Goal: Task Accomplishment & Management: Manage account settings

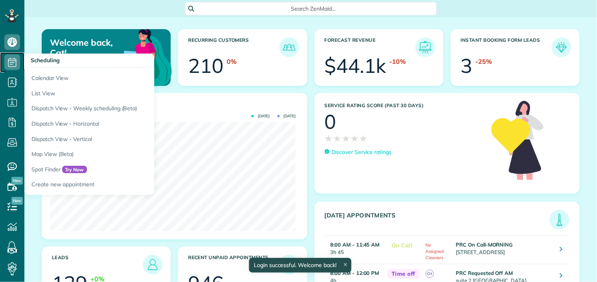
scroll to position [109, 246]
click at [15, 61] on icon at bounding box center [12, 62] width 16 height 16
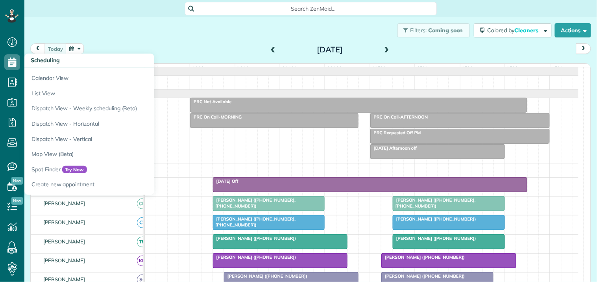
scroll to position [3, 3]
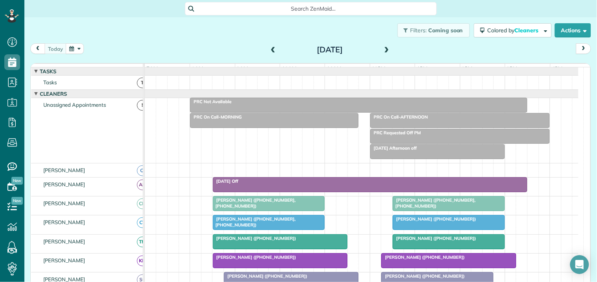
click at [71, 49] on button "button" at bounding box center [75, 48] width 18 height 11
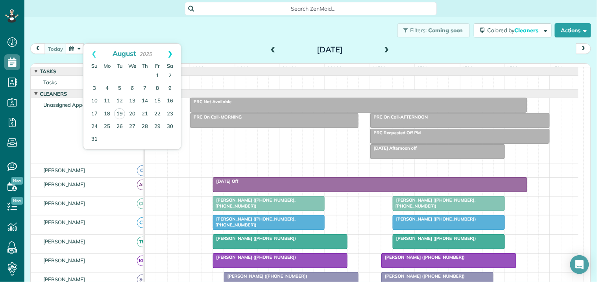
click at [174, 48] on link "Next" at bounding box center [170, 54] width 22 height 20
drag, startPoint x: 155, startPoint y: 73, endPoint x: 185, endPoint y: 83, distance: 32.0
click at [155, 73] on link "5" at bounding box center [157, 76] width 13 height 13
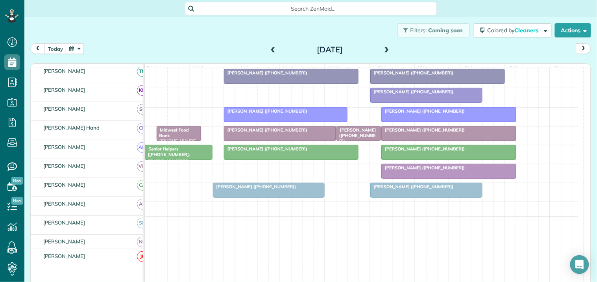
scroll to position [218, 0]
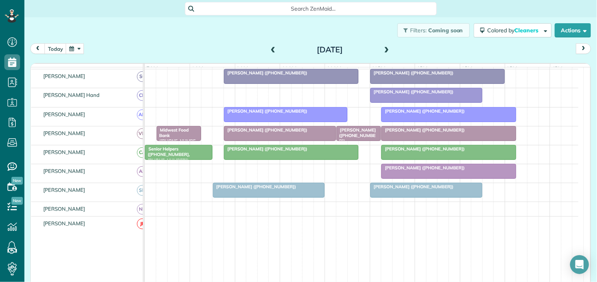
click at [75, 46] on button "button" at bounding box center [75, 48] width 18 height 11
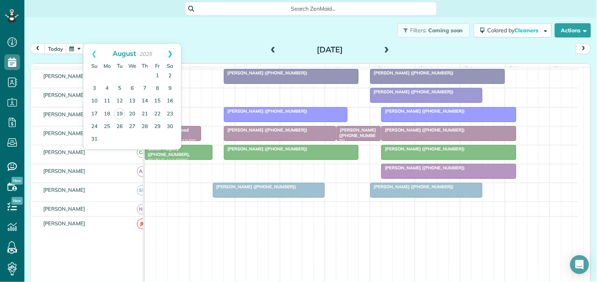
click at [172, 50] on link "Next" at bounding box center [170, 54] width 22 height 20
click at [105, 76] on link "1" at bounding box center [107, 76] width 13 height 13
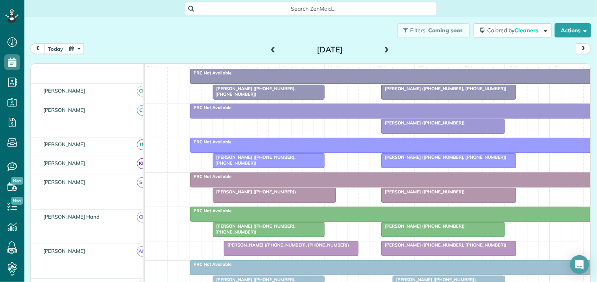
scroll to position [234, 0]
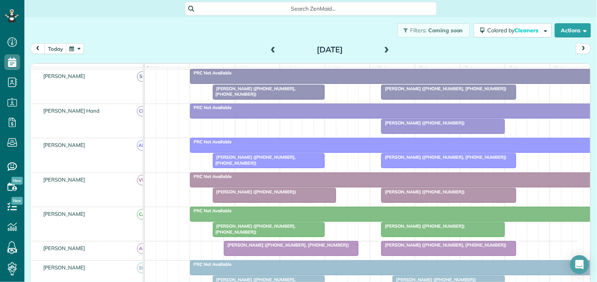
click at [288, 236] on div at bounding box center [268, 229] width 111 height 14
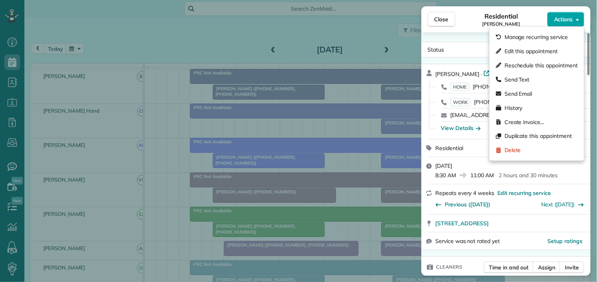
click at [575, 16] on button "Actions" at bounding box center [566, 19] width 37 height 15
click at [541, 52] on span "Edit this appointment" at bounding box center [531, 51] width 53 height 8
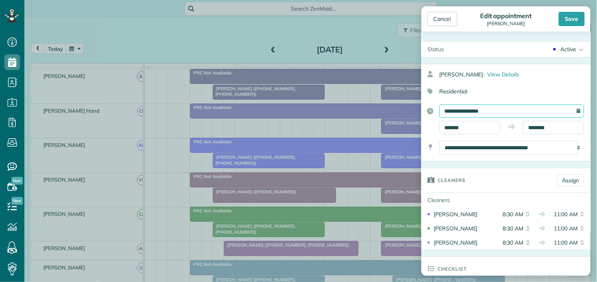
click at [477, 110] on input "**********" at bounding box center [512, 110] width 145 height 13
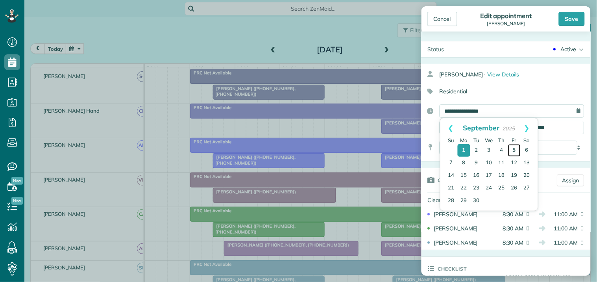
click at [515, 146] on link "5" at bounding box center [514, 150] width 13 height 13
type input "**********"
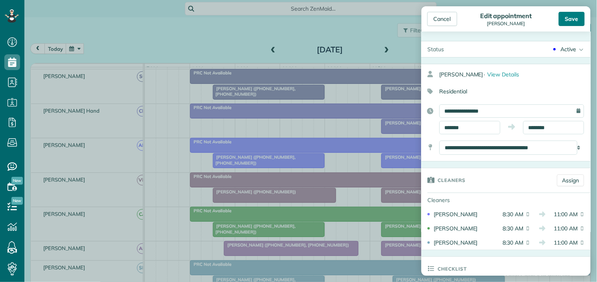
click at [570, 18] on div "Save" at bounding box center [572, 19] width 26 height 14
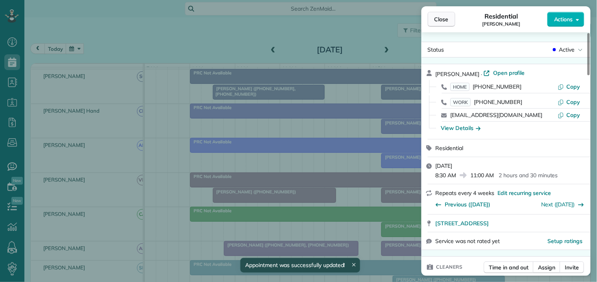
click at [447, 18] on span "Close" at bounding box center [442, 19] width 14 height 8
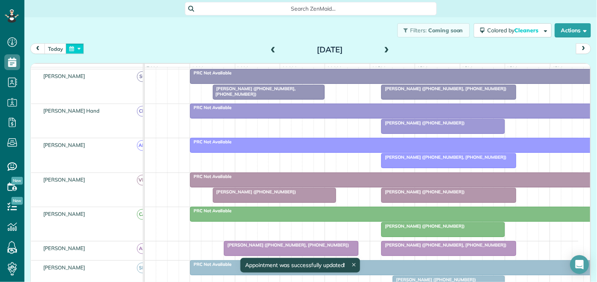
click at [73, 49] on button "button" at bounding box center [75, 48] width 18 height 11
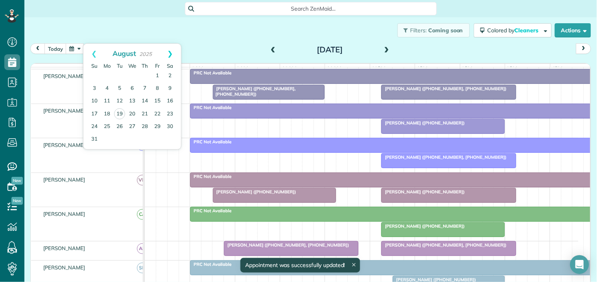
click at [168, 52] on link "Next" at bounding box center [170, 54] width 22 height 20
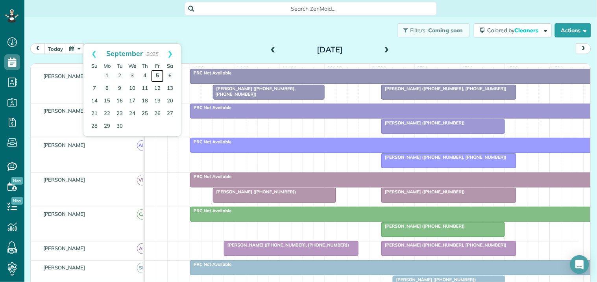
click at [156, 76] on link "5" at bounding box center [157, 76] width 13 height 13
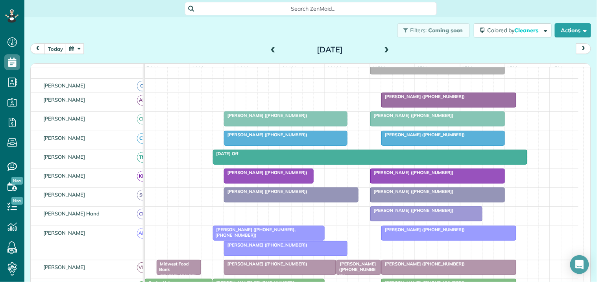
scroll to position [87, 0]
